Goal: Information Seeking & Learning: Learn about a topic

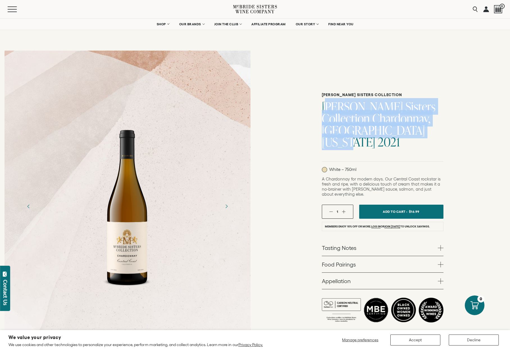
drag, startPoint x: 423, startPoint y: 137, endPoint x: 389, endPoint y: 137, distance: 33.4
click at [328, 118] on h1 "McBride Sisters Collection Chardonnay, Central Coast California 2021" at bounding box center [383, 124] width 122 height 47
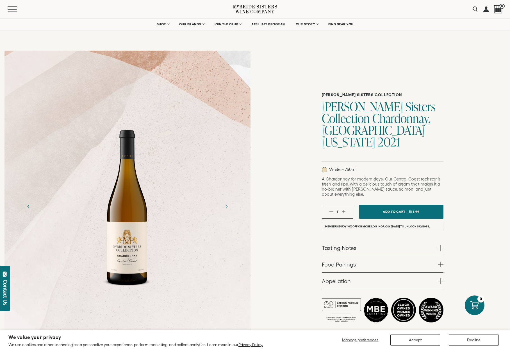
click at [387, 137] on h1 "McBride Sisters Collection Chardonnay, Central Coast California 2021" at bounding box center [383, 124] width 122 height 47
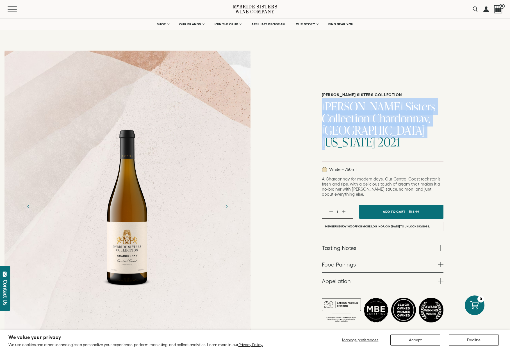
drag, startPoint x: 393, startPoint y: 138, endPoint x: 315, endPoint y: 113, distance: 81.5
click at [315, 113] on div "McBride Sisters Collection McBride Sisters Collection Chardonnay, Central Coast…" at bounding box center [382, 206] width 255 height 320
copy h1 "McBride Sisters Collection Chardonnay, Central Coast California"
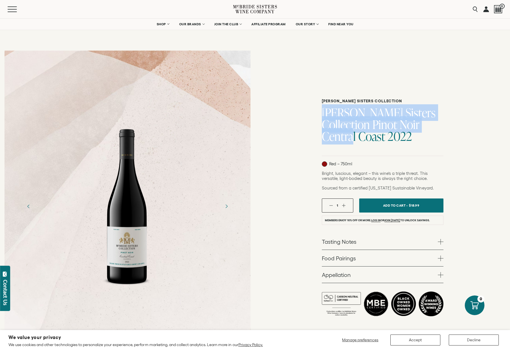
drag, startPoint x: 431, startPoint y: 125, endPoint x: 416, endPoint y: 127, distance: 15.8
click at [315, 116] on div "McBride Sisters Collection McBride Sisters Collection Pinot Noir Central Coast …" at bounding box center [382, 206] width 255 height 320
drag, startPoint x: 416, startPoint y: 127, endPoint x: 437, endPoint y: 128, distance: 20.8
click at [417, 127] on h1 "McBride Sisters Collection Pinot Noir Central Coast 2022" at bounding box center [383, 124] width 122 height 35
drag, startPoint x: 437, startPoint y: 128, endPoint x: 317, endPoint y: 113, distance: 121.1
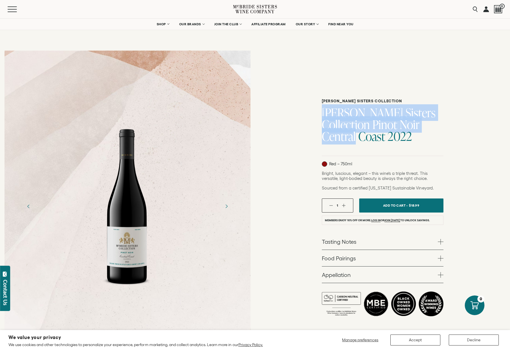
click at [317, 113] on div "McBride Sisters Collection McBride Sisters Collection Pinot Noir Central Coast …" at bounding box center [382, 206] width 255 height 320
copy h1 "McBride Sisters Collection Pinot Noir Central Coast"
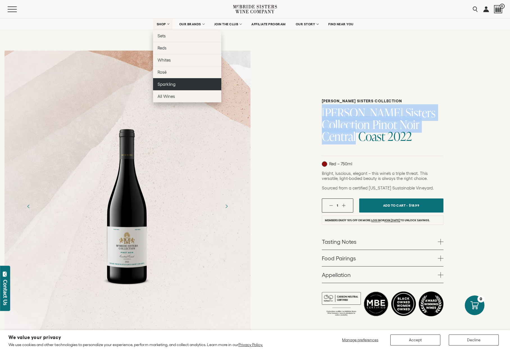
click at [168, 85] on span "Sparkling" at bounding box center [167, 84] width 18 height 5
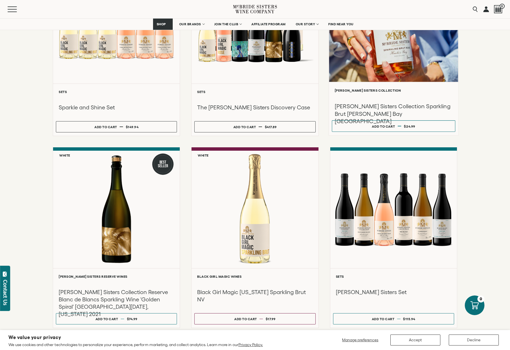
scroll to position [118, 0]
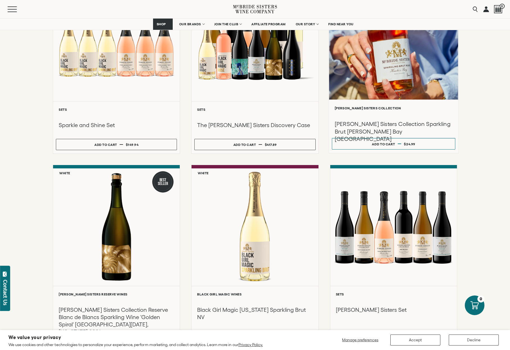
click at [363, 102] on div "**********" at bounding box center [393, 125] width 129 height 53
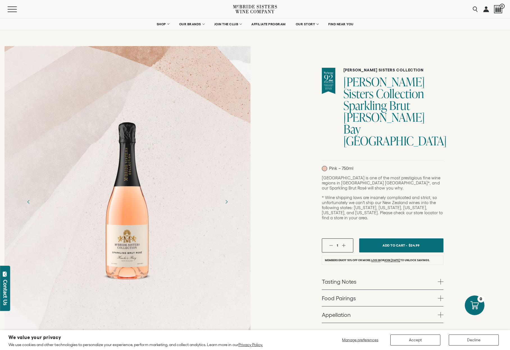
scroll to position [5, 0]
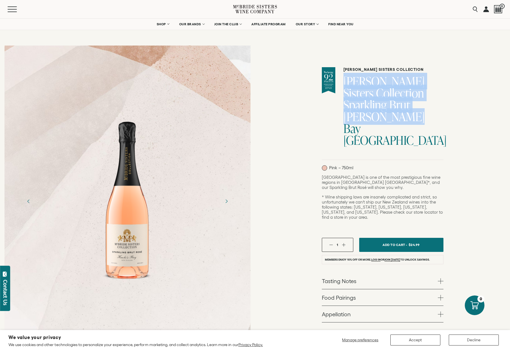
drag, startPoint x: 380, startPoint y: 113, endPoint x: 349, endPoint y: 86, distance: 41.0
click at [349, 86] on div "McBride Sisters Collection McBride Sisters Collection Sparkling Brut Rose Hawke…" at bounding box center [383, 113] width 122 height 93
copy h1 "[PERSON_NAME] Sisters Collection Sparkling Brut [PERSON_NAME] Bay [GEOGRAPHIC_D…"
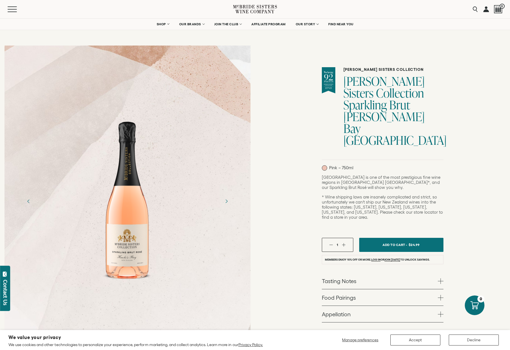
click at [371, 175] on div "Hawke’s Bay is one of the most prestigious fine wine regions in Aotearoa New Ze…" at bounding box center [383, 202] width 122 height 55
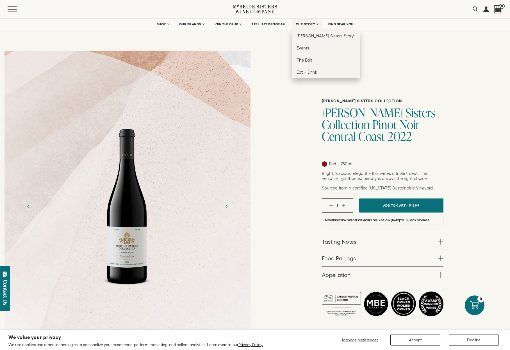
click at [309, 25] on span "OUR STORY" at bounding box center [306, 24] width 20 height 4
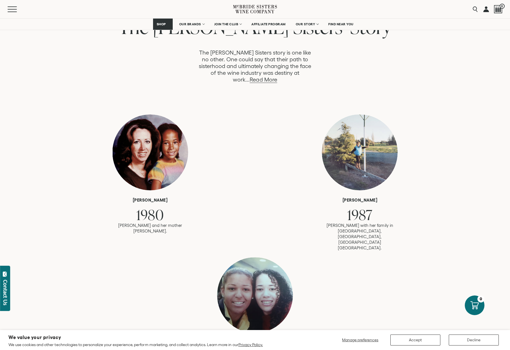
scroll to position [238, 0]
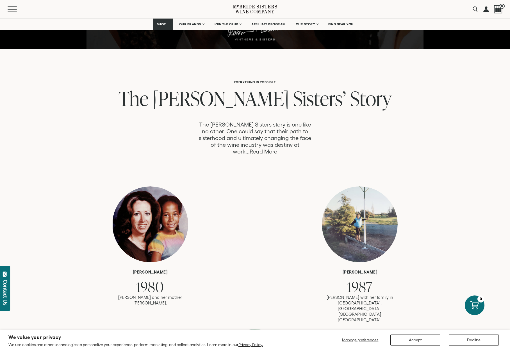
click at [277, 148] on link "Read More" at bounding box center [263, 151] width 27 height 6
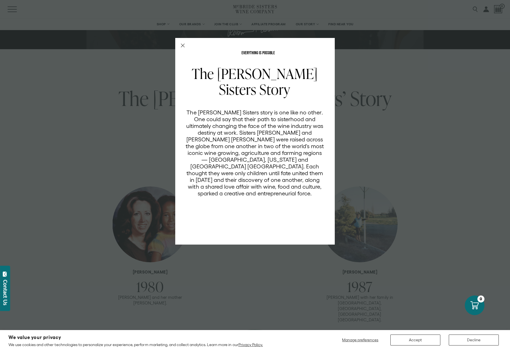
scroll to position [0, 0]
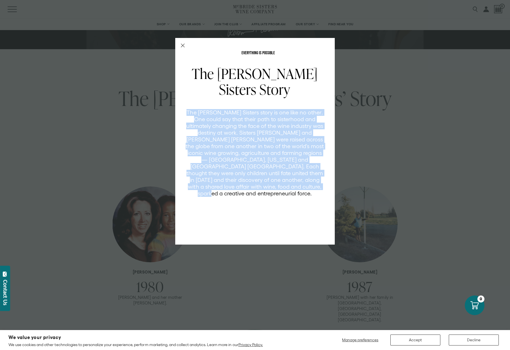
drag, startPoint x: 289, startPoint y: 188, endPoint x: 188, endPoint y: 112, distance: 126.5
click at [188, 112] on p "The [PERSON_NAME] Sisters story is one like no other. One could say that their …" at bounding box center [254, 153] width 139 height 88
copy p "The [PERSON_NAME] Sisters story is one like no other. One could say that their …"
